Goal: Transaction & Acquisition: Download file/media

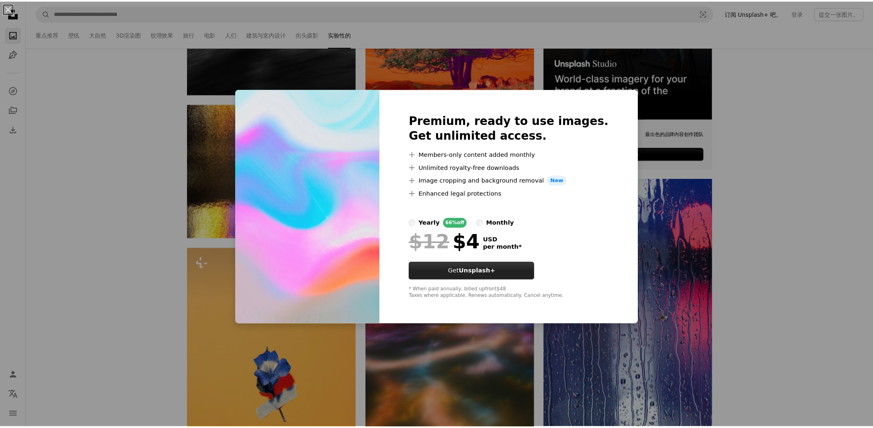
scroll to position [2621, 0]
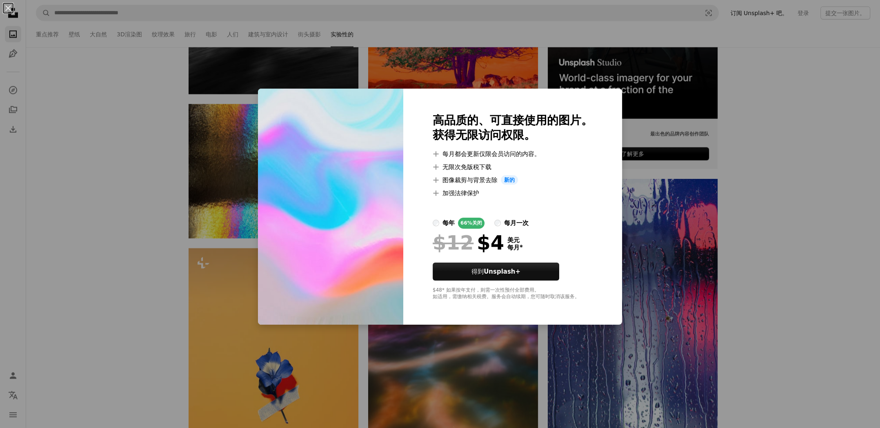
click at [806, 273] on div "An X shape Premium, ready to use images. 高品质的、可直接使用的图片。 Get unlimited access. 获…" at bounding box center [440, 214] width 880 height 428
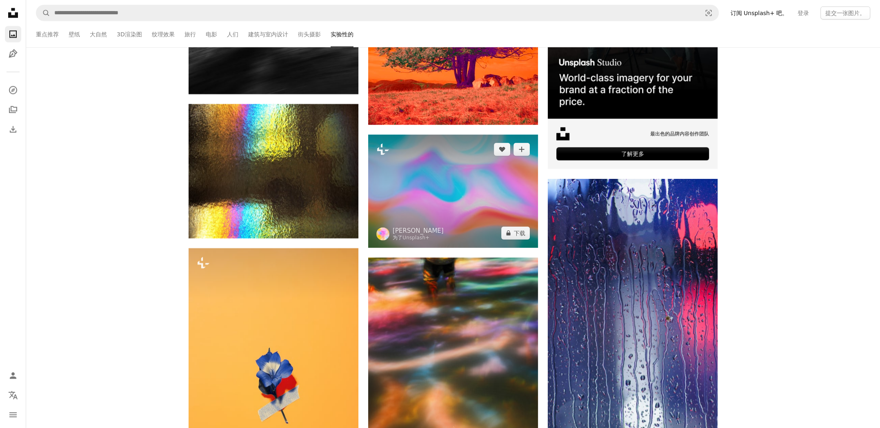
click at [433, 177] on img at bounding box center [453, 191] width 170 height 113
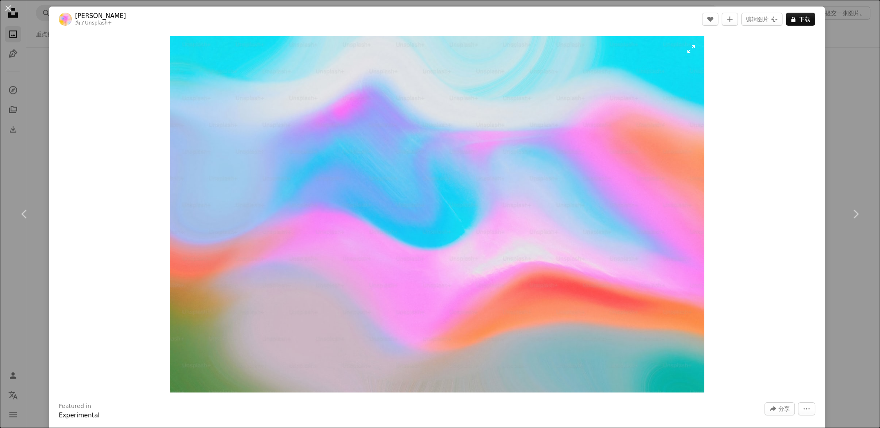
click at [556, 190] on img "Zoom in on this image" at bounding box center [437, 214] width 535 height 356
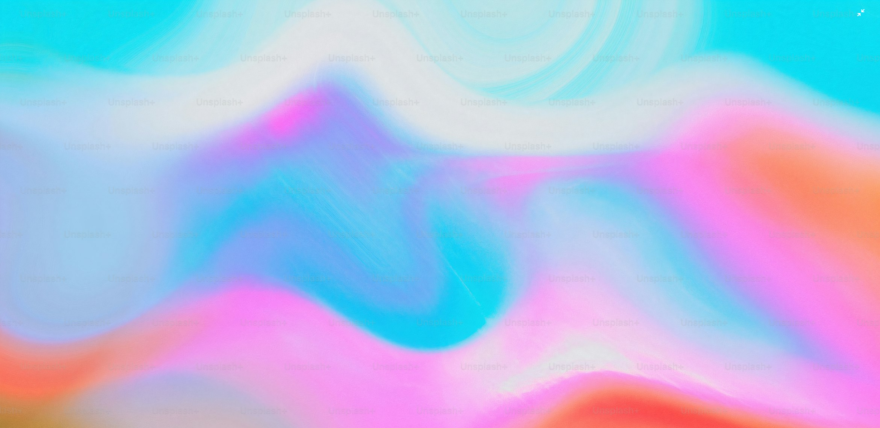
click at [556, 190] on img "Zoom out on this image" at bounding box center [440, 293] width 881 height 587
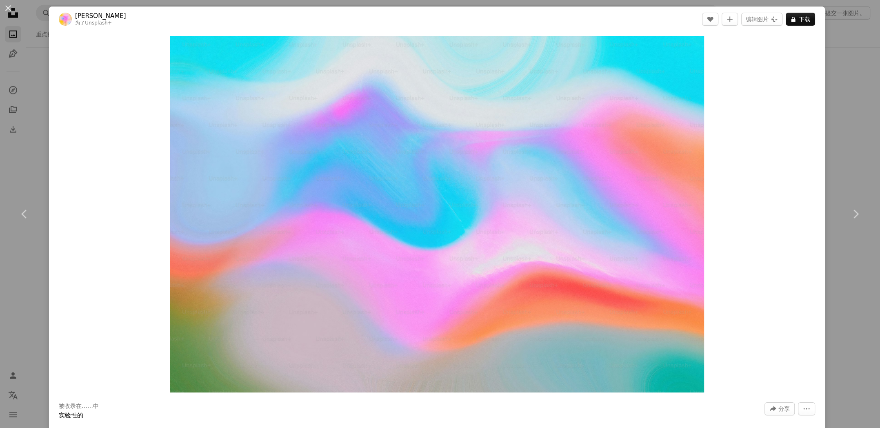
click at [838, 117] on div "An X shape Chevron left Chevron right [PERSON_NAME] Louceiro [PERSON_NAME]·卢塞伊罗…" at bounding box center [440, 214] width 880 height 428
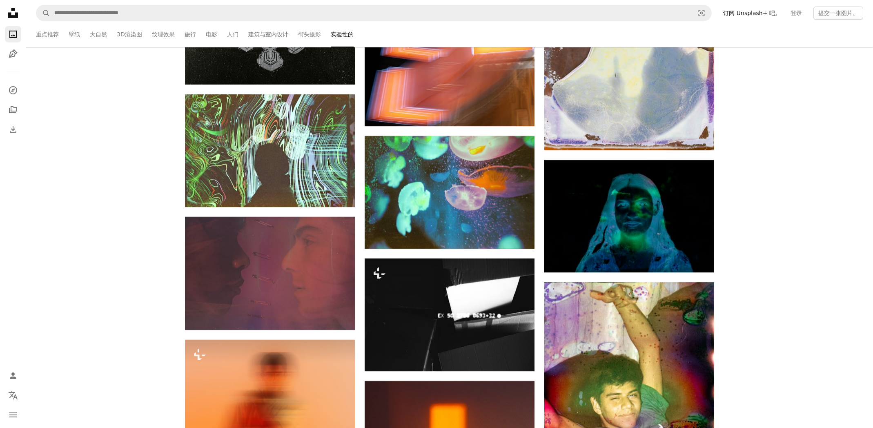
scroll to position [9841, 0]
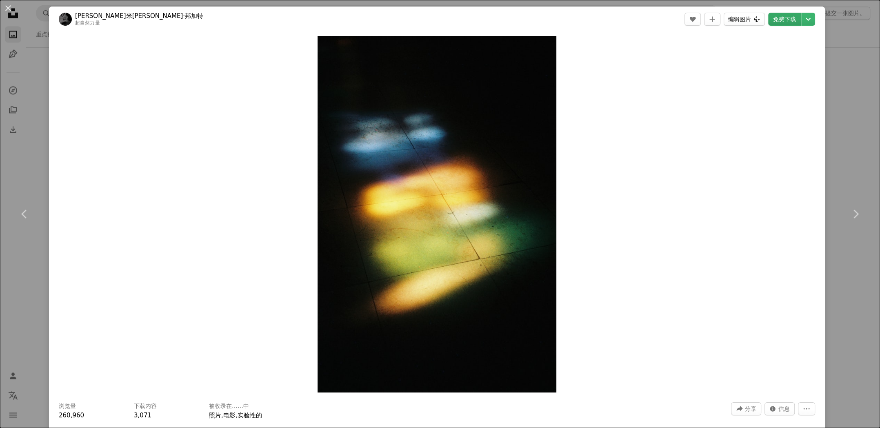
click at [763, 16] on button "Edit image 编辑图片 Plus sign for Unsplash+" at bounding box center [744, 19] width 41 height 13
click at [789, 22] on font "免费下载" at bounding box center [784, 19] width 23 height 12
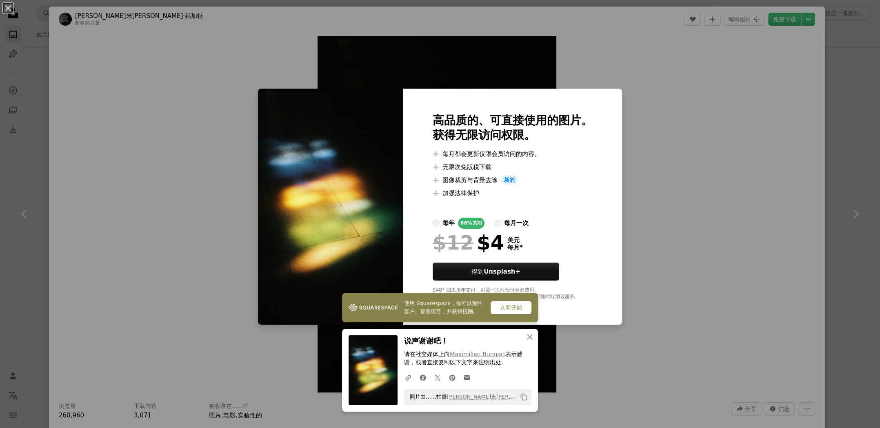
click at [839, 148] on div "An X shape Premium, ready to use images. 高品质的、可直接使用的图片。 Get unlimited access. 获…" at bounding box center [440, 214] width 880 height 428
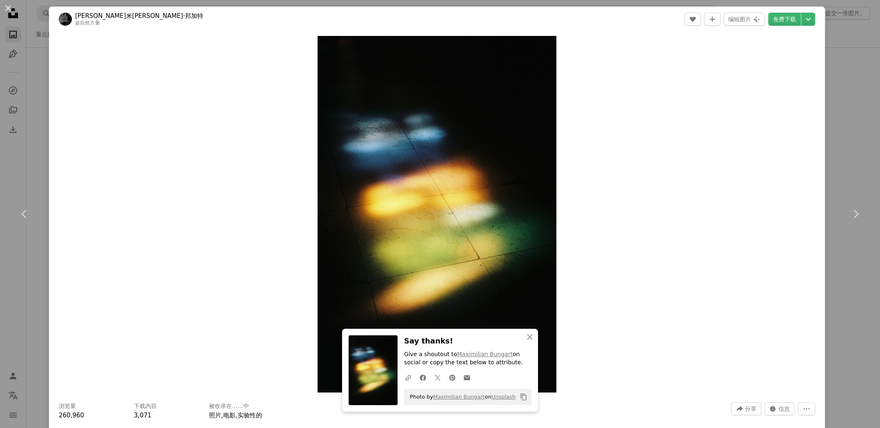
click at [852, 100] on div "An X shape Chevron left Chevron right Maximilian Bungart [PERSON_NAME]米[PERSON_…" at bounding box center [440, 214] width 880 height 428
